Goal: Task Accomplishment & Management: Use online tool/utility

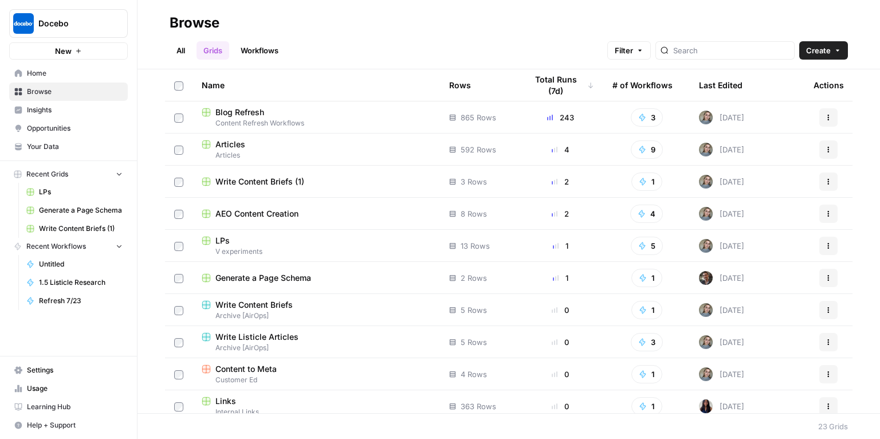
click at [243, 116] on span "Blog Refresh" at bounding box center [239, 112] width 49 height 11
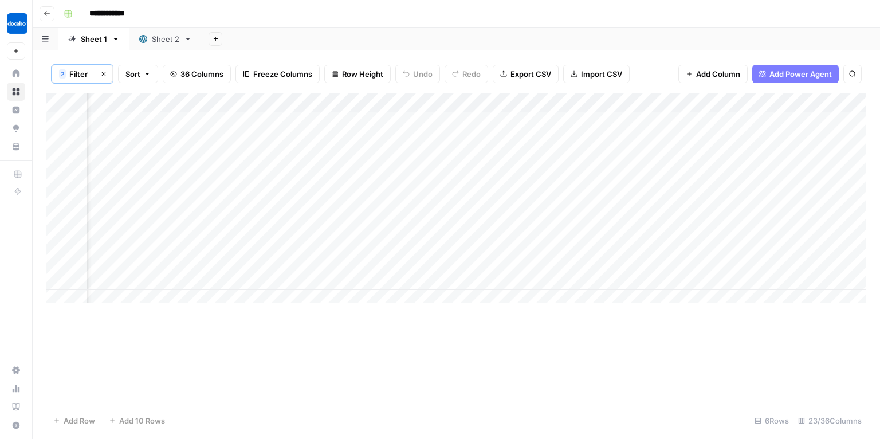
scroll to position [0, 1640]
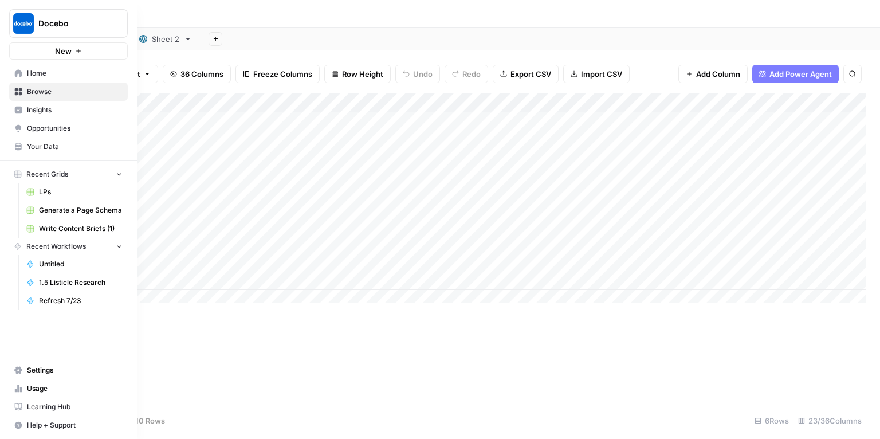
click at [103, 175] on button "Recent Grids" at bounding box center [68, 174] width 119 height 17
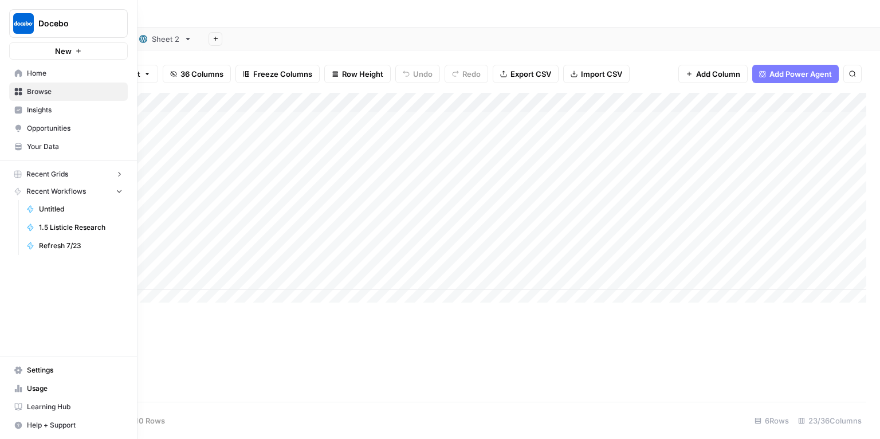
click at [103, 175] on button "Recent Grids" at bounding box center [68, 174] width 119 height 17
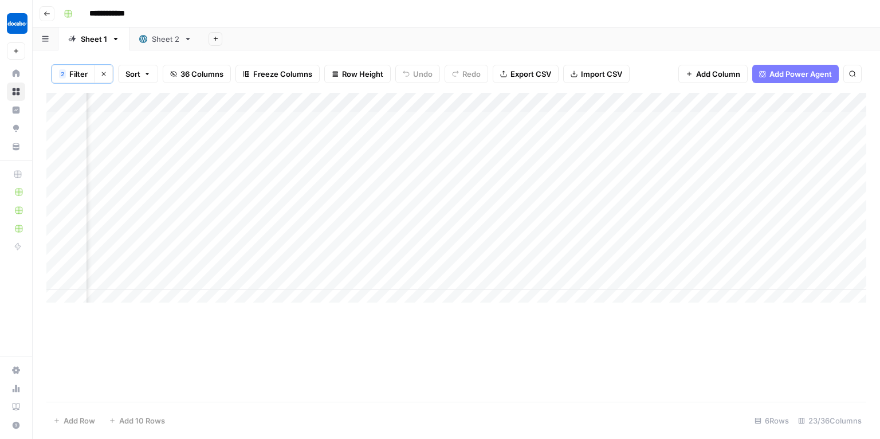
click at [243, 28] on div "Add Sheet" at bounding box center [541, 38] width 678 height 23
click at [37, 15] on header "**********" at bounding box center [456, 13] width 847 height 27
click at [41, 17] on button "Go back" at bounding box center [47, 13] width 15 height 15
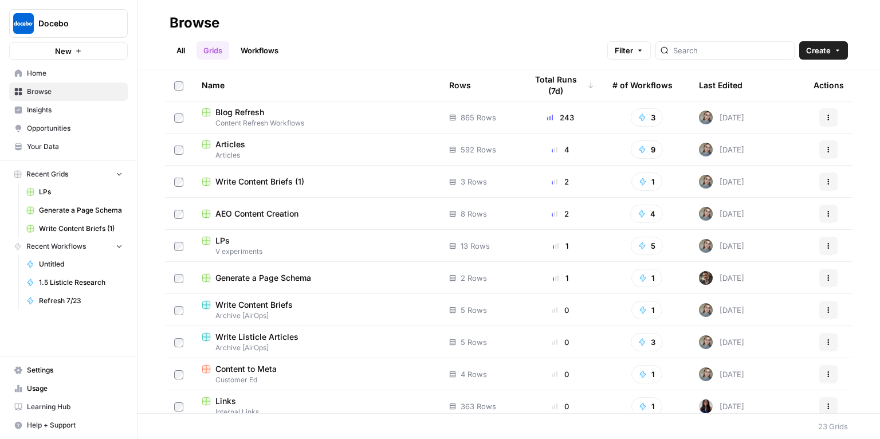
click at [248, 145] on div "Articles" at bounding box center [316, 144] width 229 height 11
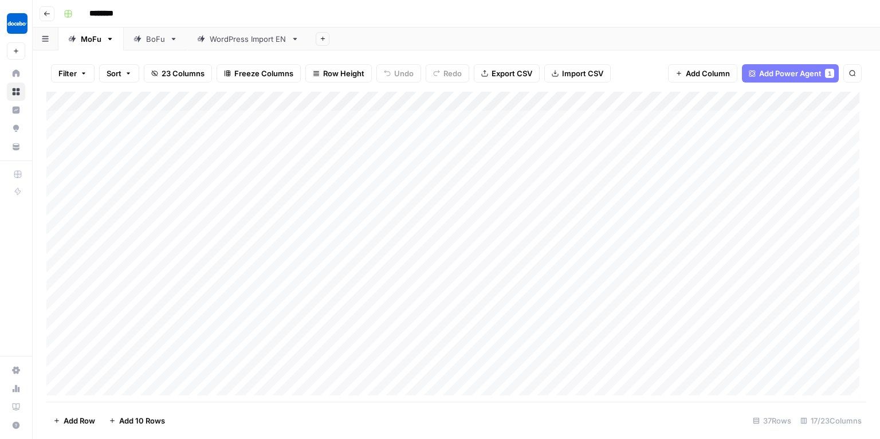
click at [140, 38] on icon at bounding box center [137, 39] width 8 height 8
click at [432, 150] on div "Add Column" at bounding box center [456, 247] width 820 height 310
click at [419, 149] on div "Add Column" at bounding box center [456, 247] width 820 height 310
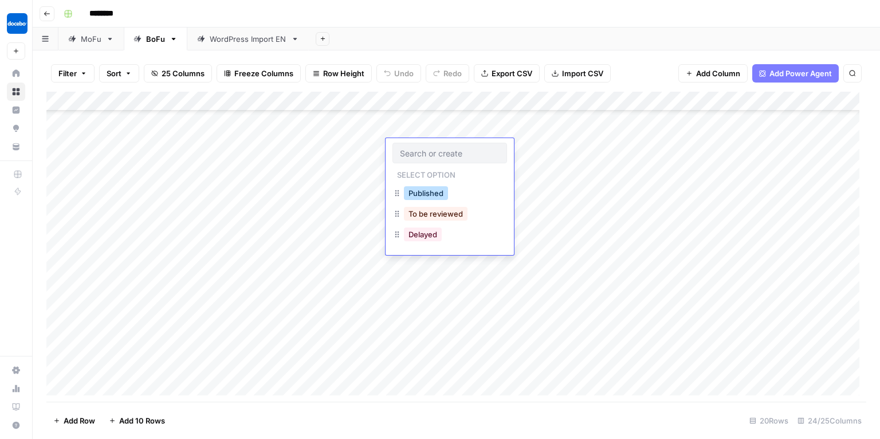
click at [431, 196] on button "Published" at bounding box center [426, 193] width 44 height 14
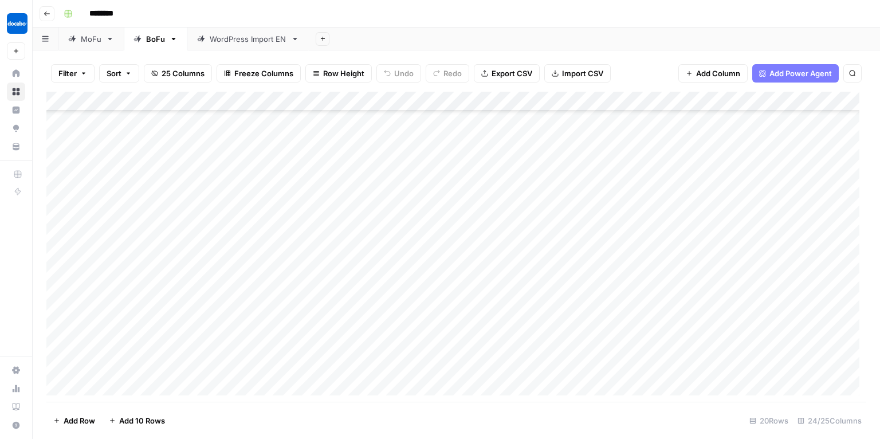
click at [427, 178] on div "Add Column" at bounding box center [456, 247] width 820 height 310
click at [421, 167] on div "Add Column" at bounding box center [456, 247] width 820 height 310
drag, startPoint x: 48, startPoint y: 170, endPoint x: 50, endPoint y: 212, distance: 41.9
click at [50, 212] on div "Add Column" at bounding box center [456, 247] width 820 height 310
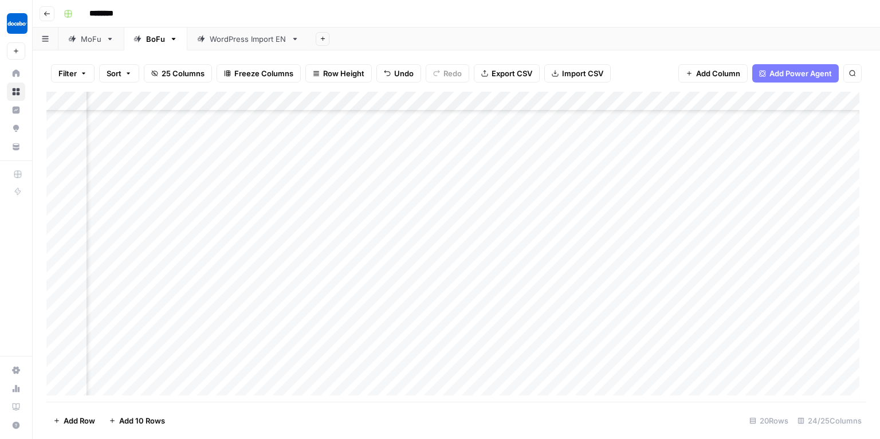
scroll to position [124, 1267]
click at [532, 347] on div "Add Column" at bounding box center [456, 247] width 820 height 310
click at [640, 347] on div "Add Column" at bounding box center [456, 247] width 820 height 310
click at [680, 345] on div "Add Column" at bounding box center [456, 247] width 820 height 310
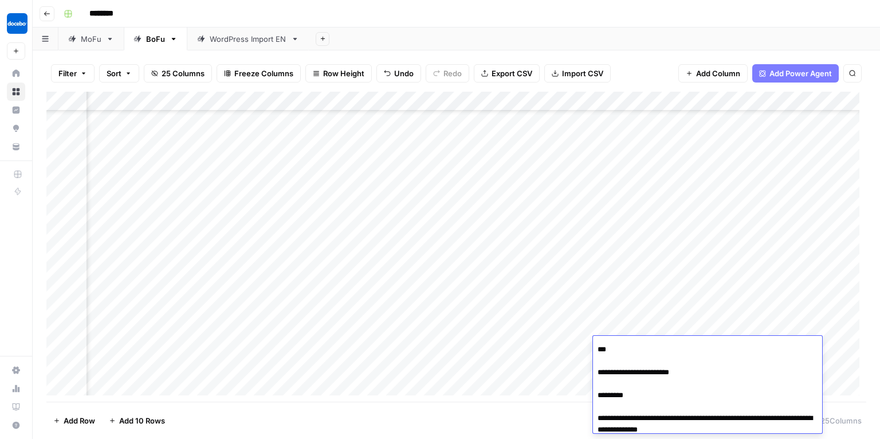
scroll to position [0, 1267]
click at [844, 47] on div "Add Sheet" at bounding box center [594, 38] width 571 height 23
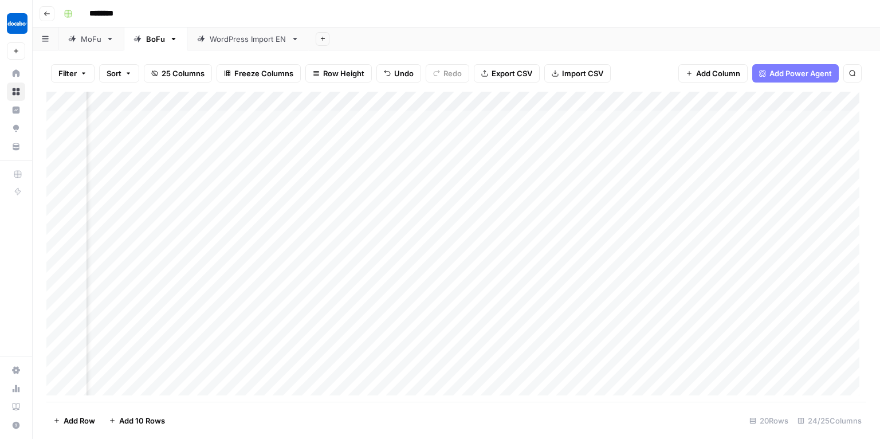
scroll to position [124, 1267]
click at [774, 346] on div "Add Column" at bounding box center [456, 247] width 820 height 310
